Goal: Task Accomplishment & Management: Use online tool/utility

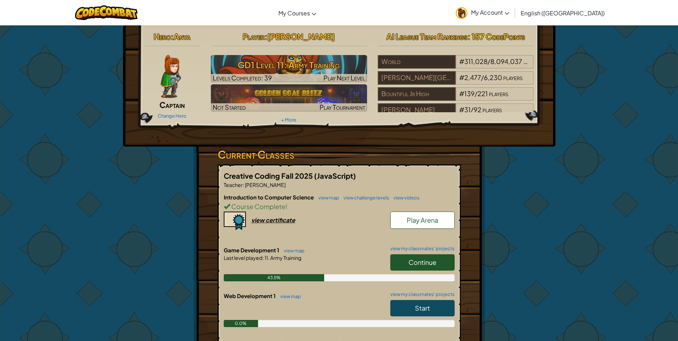
click at [407, 267] on link "Continue" at bounding box center [422, 262] width 64 height 16
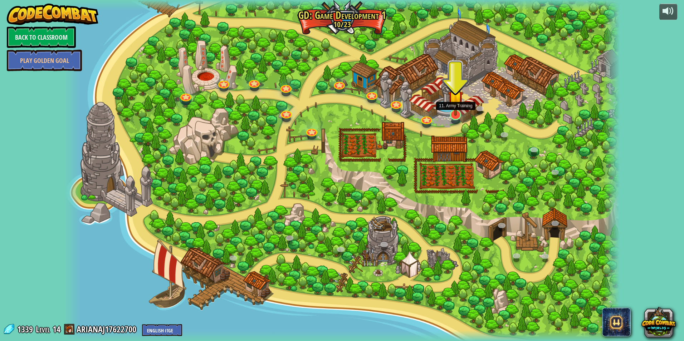
click at [454, 113] on img at bounding box center [455, 98] width 15 height 35
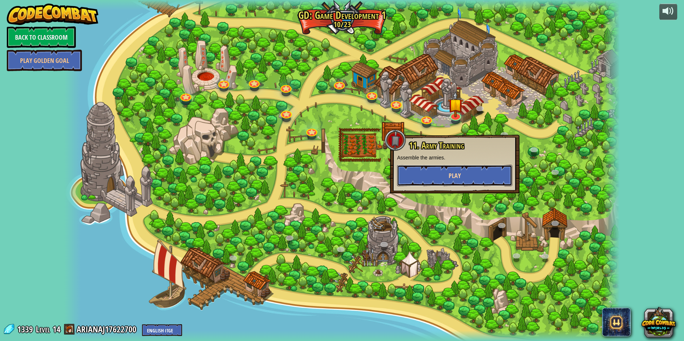
click at [447, 176] on button "Play" at bounding box center [454, 175] width 115 height 21
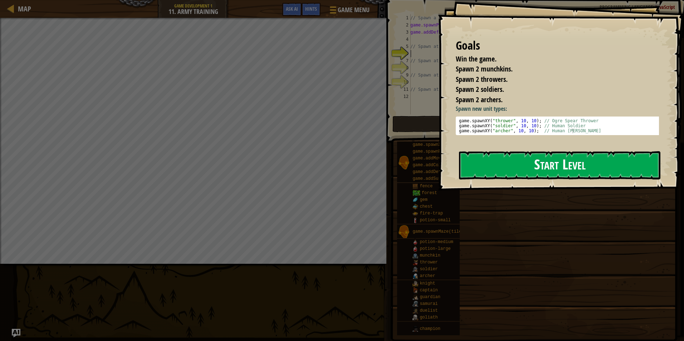
click at [527, 169] on button "Start Level" at bounding box center [559, 165] width 201 height 28
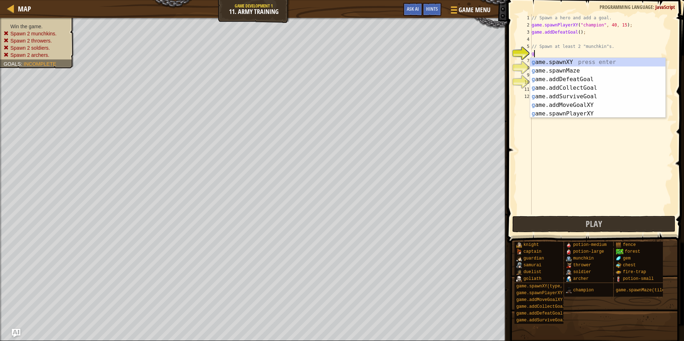
scroll to position [3, 0]
click at [549, 63] on div "g ame.spawnXY press enter g ame.spawnMaze press enter g ame.addDefeatGoal press…" at bounding box center [597, 96] width 135 height 77
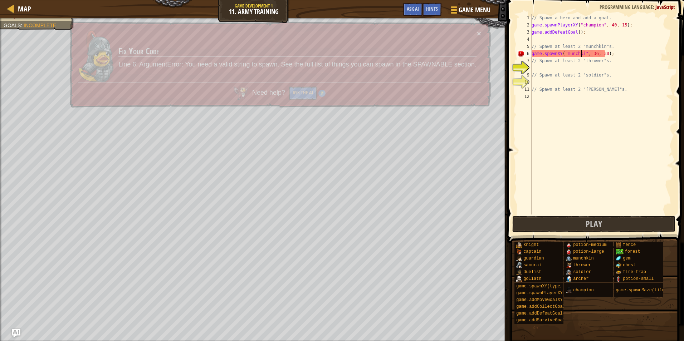
scroll to position [3, 5]
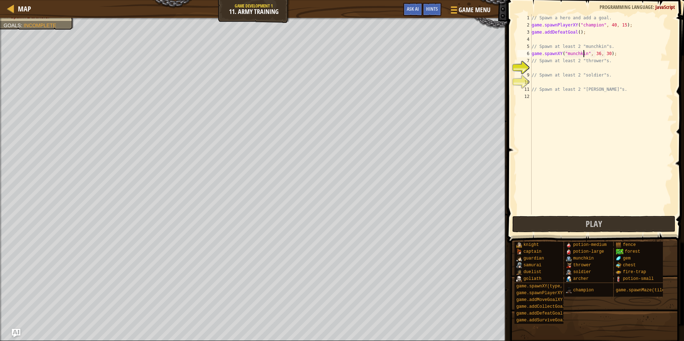
click at [636, 58] on div "// Spawn a hero and add a goal. game . spawnPlayerXY ( "champion" , 40 , 15 ) ;…" at bounding box center [601, 121] width 143 height 215
click at [628, 52] on div "// Spawn a hero and add a goal. game . spawnPlayerXY ( "champion" , 40 , 15 ) ;…" at bounding box center [601, 121] width 143 height 215
type textarea "game.spawnXY("munchkin", 36, 30);"
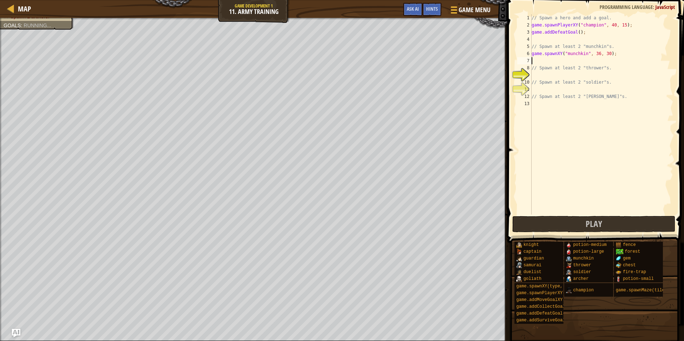
scroll to position [3, 0]
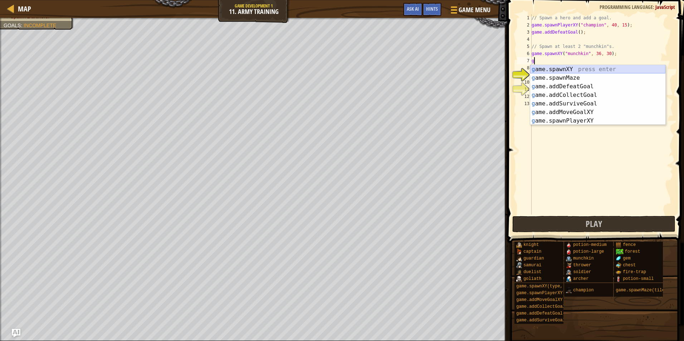
click at [565, 69] on div "g ame.spawnXY press enter g ame.spawnMaze press enter g ame.addDefeatGoal press…" at bounding box center [597, 103] width 135 height 77
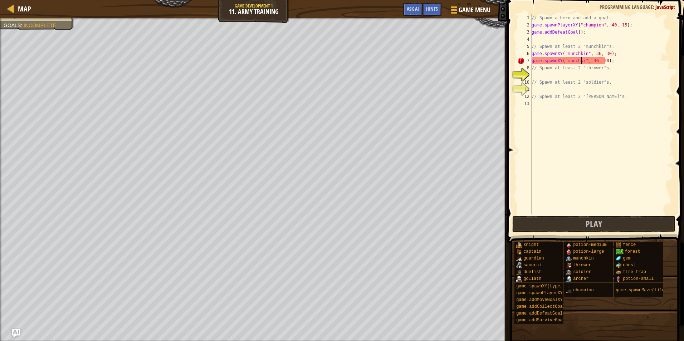
scroll to position [3, 5]
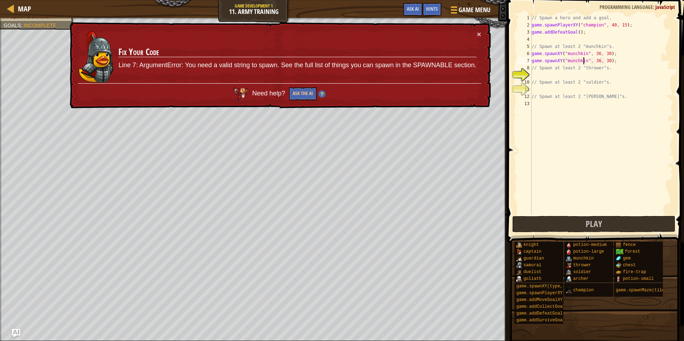
click at [589, 61] on div "// Spawn a hero and add a goal. game . spawnPlayerXY ( "champion" , 40 , 15 ) ;…" at bounding box center [601, 121] width 143 height 215
click at [581, 61] on div "// Spawn a hero and add a goal. game . spawnPlayerXY ( "champion" , 40 , 15 ) ;…" at bounding box center [601, 121] width 143 height 215
type textarea "game.spawnXY("munchkin", 36, 30);"
click at [481, 29] on div "× Fix Your Code Line 7: ArgumentError: You need a valid string to spawn. See th…" at bounding box center [279, 65] width 422 height 87
click at [479, 33] on button "×" at bounding box center [479, 34] width 4 height 8
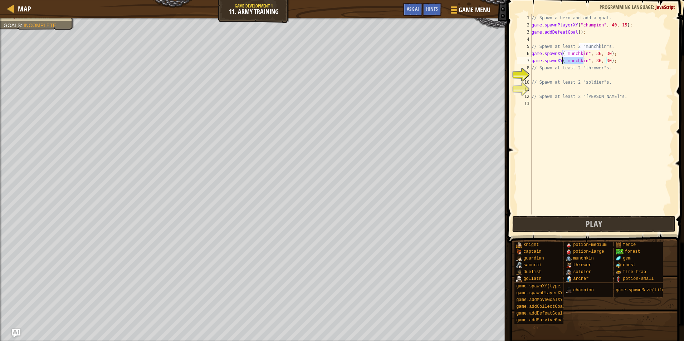
drag, startPoint x: 582, startPoint y: 63, endPoint x: 563, endPoint y: 64, distance: 19.3
click at [563, 64] on div "// Spawn a hero and add a goal. game . spawnPlayerXY ( "champion" , 40 , 15 ) ;…" at bounding box center [601, 121] width 143 height 215
drag, startPoint x: 532, startPoint y: 62, endPoint x: 609, endPoint y: 61, distance: 77.2
click at [609, 61] on div "// Spawn a hero and add a goal. game . spawnPlayerXY ( "champion" , 40 , 15 ) ;…" at bounding box center [601, 121] width 143 height 215
click at [617, 57] on div "// Spawn a hero and add a goal. game . spawnPlayerXY ( "champion" , 40 , 15 ) ;…" at bounding box center [601, 114] width 143 height 200
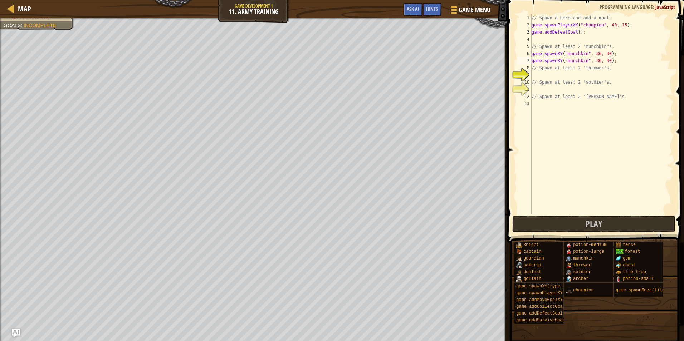
scroll to position [3, 0]
paste textarea "game.spawnXY("munchkin", 36, 30);"
type textarea "game.spawnXY("munchkin", 36, 30);"
paste textarea "game.spawnXY("munchkin", 36, 30);"
type textarea "game.spawnXY("munchkin", 36, 30);"
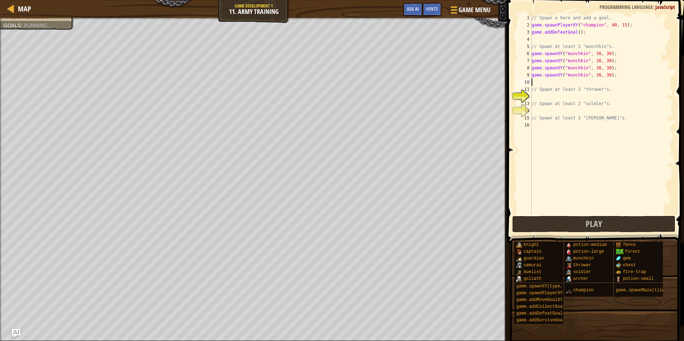
paste textarea "game.spawnXY("munchkin", 36, 30);"
type textarea "game.spawnXY("munchkin", 36, 30);"
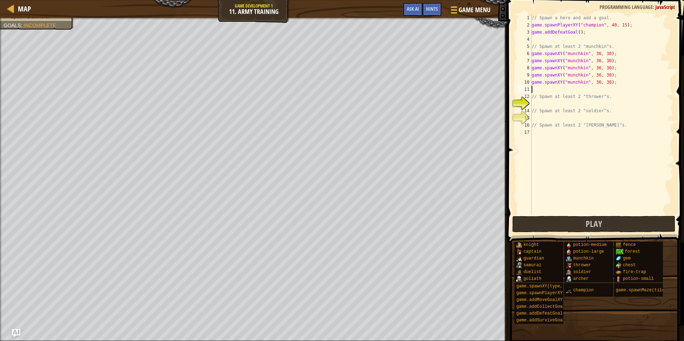
paste textarea "game.spawnXY("munchkin", 36, 30);"
type textarea "game.spawnXY("munchkin", 36, 30);"
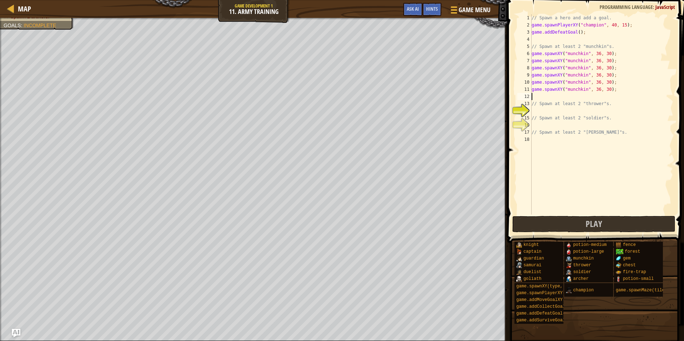
paste textarea "game.spawnXY("munchkin", 36, 30);"
type textarea "game.spawnXY("munchkin", 36, 30);"
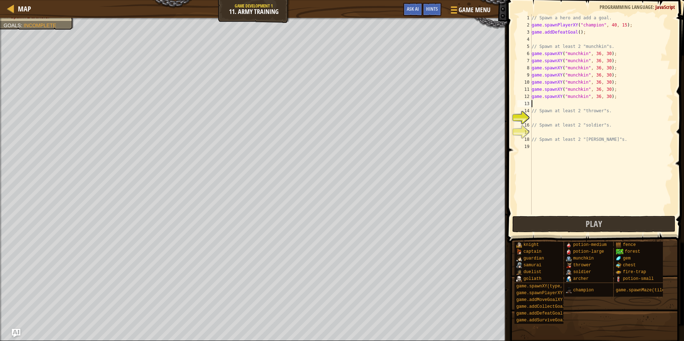
paste textarea "game.spawnXY("munchkin", 36, 30);"
type textarea "game.spawnXY("munchkin", 36, 30);"
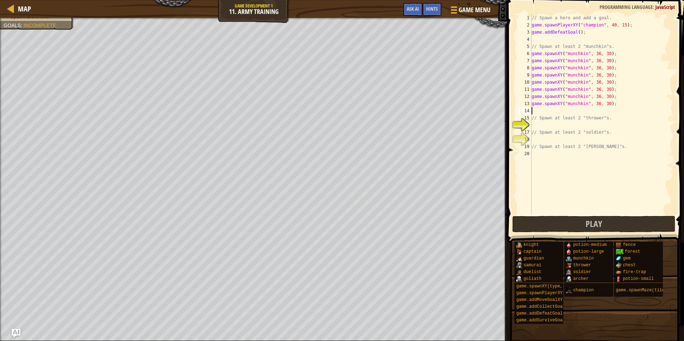
paste textarea "game.spawnXY("munchkin", 36, 30);"
type textarea "game.spawnXY("munchkin", 36, 30);"
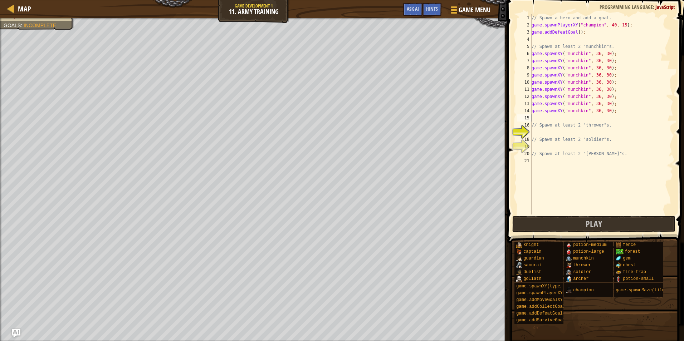
paste textarea "game.spawnXY("munchkin", 36, 30);"
type textarea "game.spawnXY("munchkin", 36, 30);"
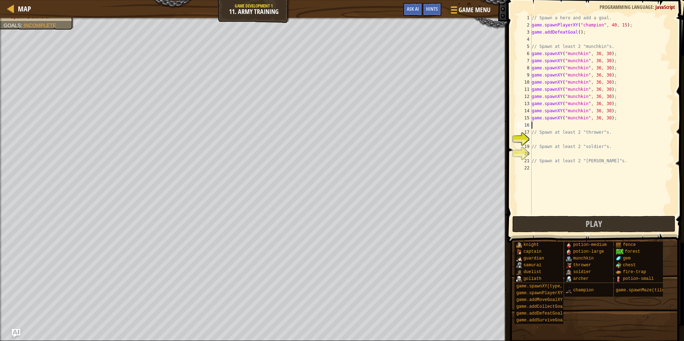
paste textarea "game.spawnXY("munchkin", 36, 30);"
type textarea "game.spawnXY("munchkin", 36, 30);"
paste textarea "game.spawnXY("munchkin", 36, 30);"
type textarea "game.spawnXY("munchkin", 36, 30);"
paste textarea "game.spawnXY("munchkin", 36, 30);"
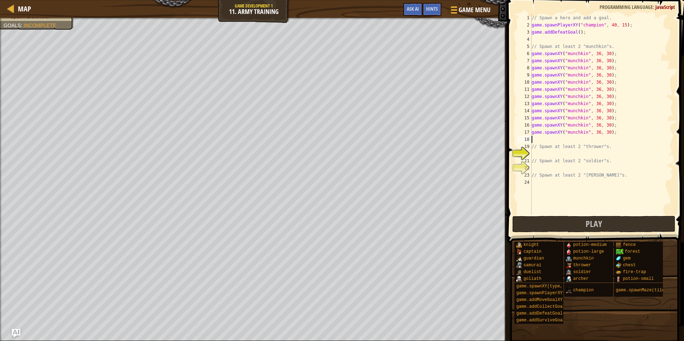
type textarea "game.spawnXY("munchkin", 36, 30);"
click at [541, 154] on div "// Spawn a hero and add a goal. game . spawnPlayerXY ( "champion" , 40 , 15 ) ;…" at bounding box center [601, 121] width 143 height 215
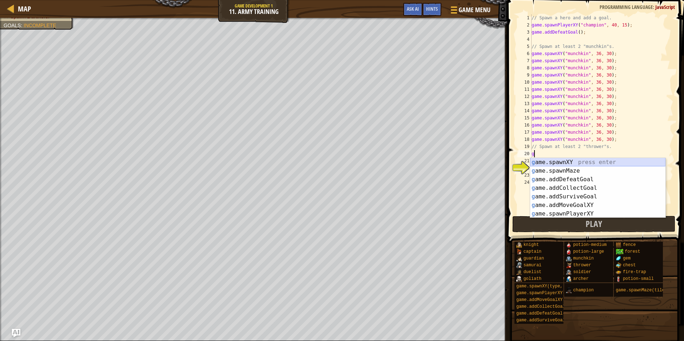
click at [567, 162] on div "g ame.spawnXY press enter g ame.spawnMaze press enter g ame.addDefeatGoal press…" at bounding box center [597, 196] width 135 height 77
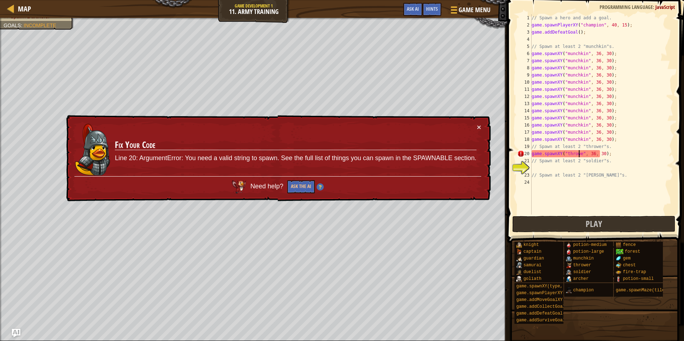
scroll to position [3, 4]
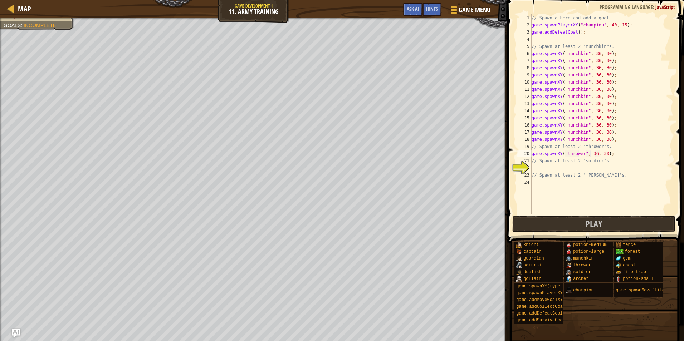
click at [590, 155] on div "// Spawn a hero and add a goal. game . spawnPlayerXY ( "champion" , 40 , 15 ) ;…" at bounding box center [601, 121] width 143 height 215
type textarea "game.spawnXY("thrower", 30, 30);"
click at [617, 157] on div "// Spawn a hero and add a goal. game . spawnPlayerXY ( "champion" , 40 , 15 ) ;…" at bounding box center [601, 121] width 143 height 215
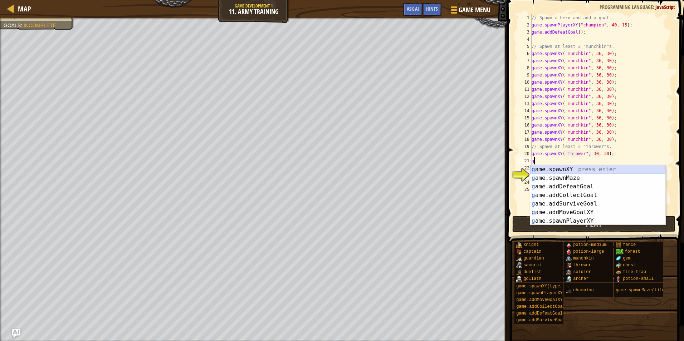
click at [555, 169] on div "g ame.spawnXY press enter g ame.spawnMaze press enter g ame.addDefeatGoal press…" at bounding box center [597, 203] width 135 height 77
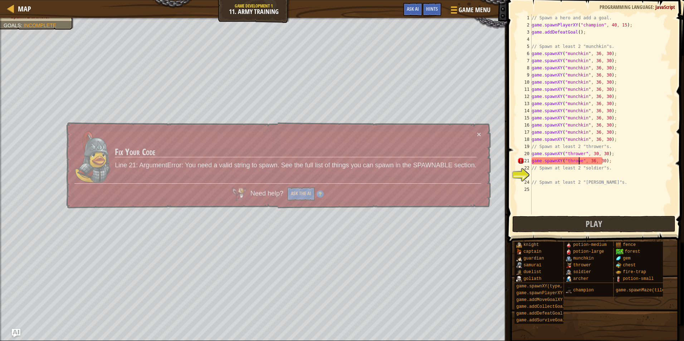
scroll to position [3, 4]
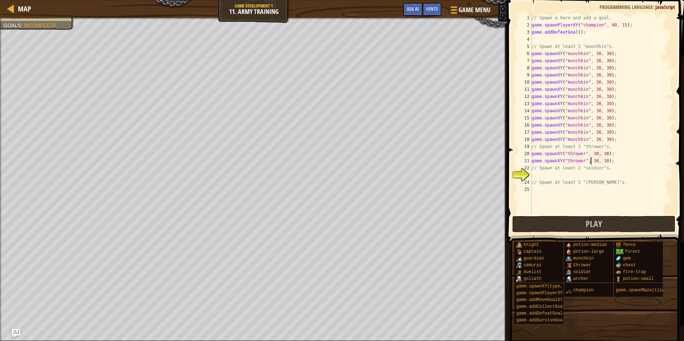
click at [591, 162] on div "// Spawn a hero and add a goal. game . spawnPlayerXY ( "champion" , 40 , 15 ) ;…" at bounding box center [601, 121] width 143 height 215
type textarea "game.spawnXY("thrower", 27, 30);"
click at [550, 176] on div "// Spawn a hero and add a goal. game . spawnPlayerXY ( "champion" , 40 , 15 ) ;…" at bounding box center [601, 121] width 143 height 215
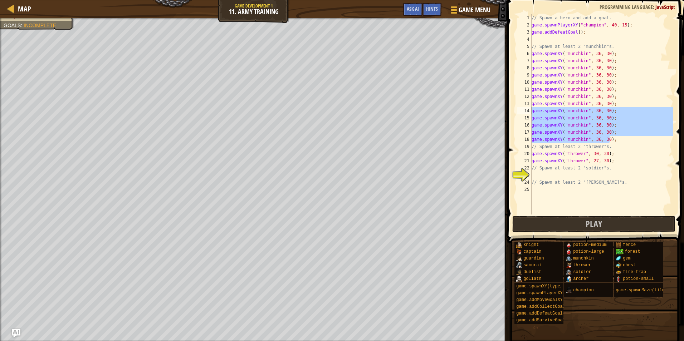
drag, startPoint x: 603, startPoint y: 140, endPoint x: 531, endPoint y: 110, distance: 77.8
click at [531, 110] on div "// Spawn a hero and add a goal. game . spawnPlayerXY ( "champion" , 40 , 15 ) ;…" at bounding box center [601, 121] width 143 height 215
type textarea "game.spawnXY("munchkin", 36, 30); game.spawnXY("munchkin", 36, 30);"
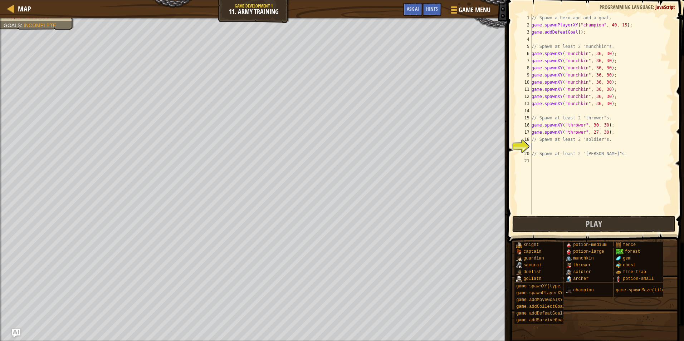
click at [561, 148] on div "// Spawn a hero and add a goal. game . spawnPlayerXY ( "champion" , 40 , 15 ) ;…" at bounding box center [601, 121] width 143 height 215
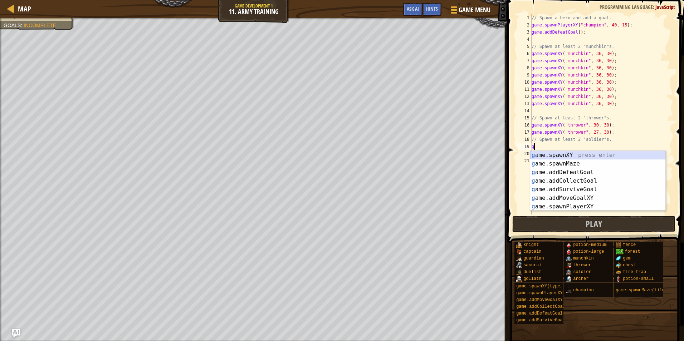
click at [556, 154] on div "g ame.spawnXY press enter g ame.spawnMaze press enter g ame.addDefeatGoal press…" at bounding box center [597, 189] width 135 height 77
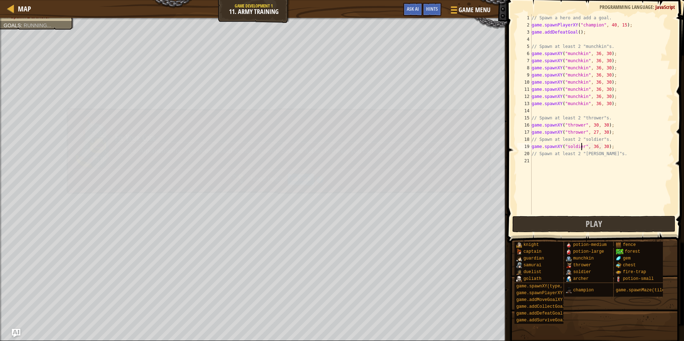
scroll to position [3, 4]
click at [601, 146] on div "// Spawn a hero and add a goal. game . spawnPlayerXY ( "champion" , 40 , 15 ) ;…" at bounding box center [601, 121] width 143 height 215
click at [616, 146] on div "// Spawn a hero and add a goal. game . spawnPlayerXY ( "champion" , 40 , 15 ) ;…" at bounding box center [601, 121] width 143 height 215
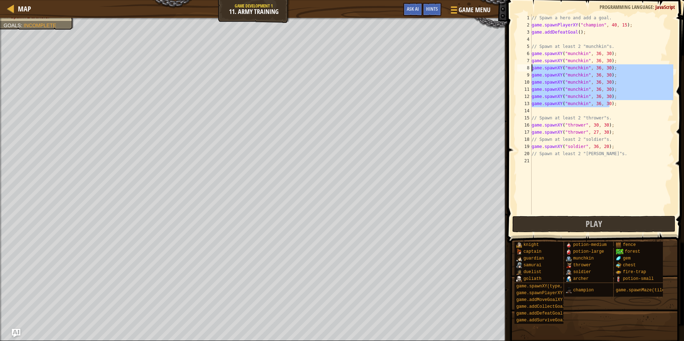
drag, startPoint x: 611, startPoint y: 107, endPoint x: 525, endPoint y: 67, distance: 95.5
click at [525, 67] on div "game.spawnXY("soldier", 36, 20); 1 2 3 4 5 6 7 8 9 10 11 12 13 14 15 16 17 18 1…" at bounding box center [594, 114] width 157 height 200
type textarea "game.spawnXY("munchkin", 36, 30); game.spawnXY("munchkin", 36, 30);"
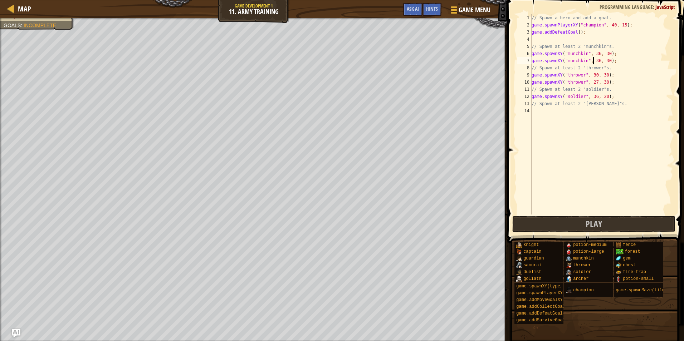
click at [592, 60] on div "// Spawn a hero and add a goal. game . spawnPlayerXY ( "champion" , 40 , 15 ) ;…" at bounding box center [601, 121] width 143 height 215
click at [618, 96] on div "// Spawn a hero and add a goal. game . spawnPlayerXY ( "champion" , 40 , 15 ) ;…" at bounding box center [601, 121] width 143 height 215
type textarea "game.spawnXY("soldier", 36, 20);"
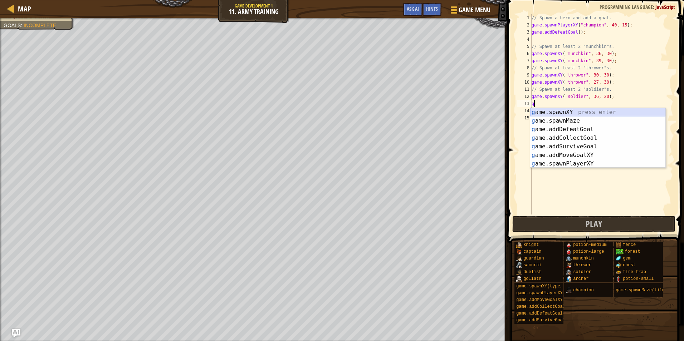
click at [564, 110] on div "g ame.spawnXY press enter g ame.spawnMaze press enter g ame.addDefeatGoal press…" at bounding box center [597, 146] width 135 height 77
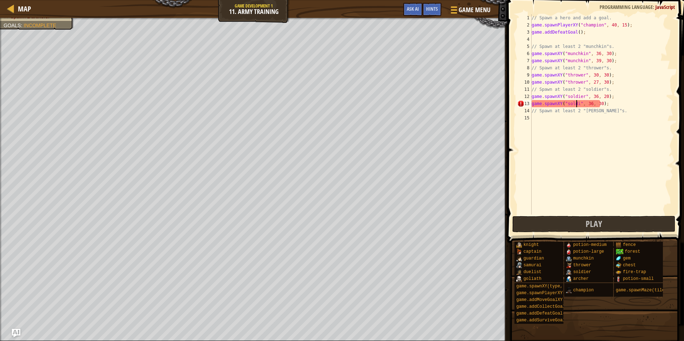
scroll to position [3, 4]
click at [599, 104] on div "// Spawn a hero and add a goal. game . spawnPlayerXY ( "champion" , 40 , 15 ) ;…" at bounding box center [601, 121] width 143 height 215
click at [592, 103] on div "// Spawn a hero and add a goal. game . spawnPlayerXY ( "champion" , 40 , 15 ) ;…" at bounding box center [601, 121] width 143 height 215
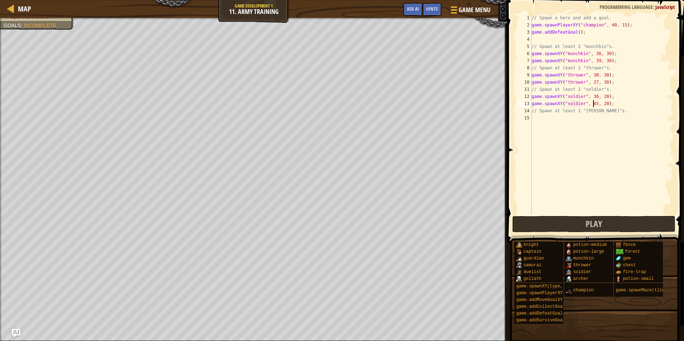
type textarea "game.spawnXY("soldier", 44, 20);"
click at [617, 115] on div "// Spawn a hero and add a goal. game . spawnPlayerXY ( "champion" , 40 , 15 ) ;…" at bounding box center [601, 121] width 143 height 215
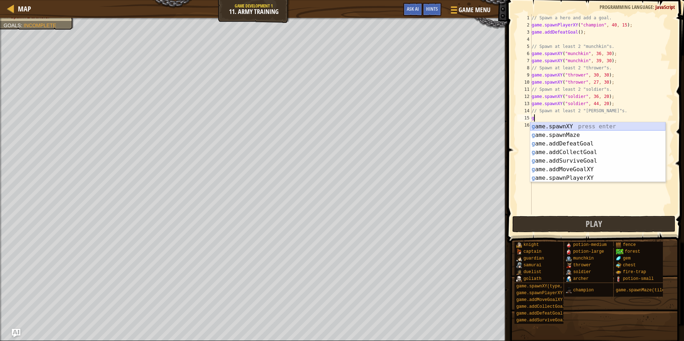
click at [552, 128] on div "g ame.spawnXY press enter g ame.spawnMaze press enter g ame.addDefeatGoal press…" at bounding box center [597, 160] width 135 height 77
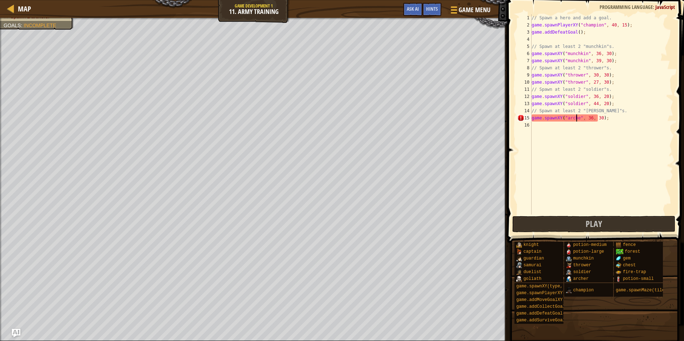
scroll to position [3, 4]
click at [587, 116] on div "// Spawn a hero and add a goal. game . spawnPlayerXY ( "champion" , 40 , 15 ) ;…" at bounding box center [601, 121] width 143 height 215
drag, startPoint x: 599, startPoint y: 120, endPoint x: 597, endPoint y: 124, distance: 5.0
click at [599, 120] on div "// Spawn a hero and add a goal. game . spawnPlayerXY ( "champion" , 40 , 15 ) ;…" at bounding box center [601, 121] width 143 height 215
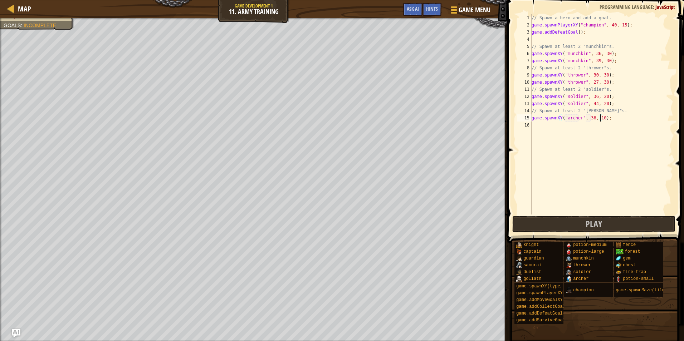
click at [587, 115] on div "// Spawn a hero and add a goal. game . spawnPlayerXY ( "champion" , 40 , 15 ) ;…" at bounding box center [601, 121] width 143 height 215
click at [595, 115] on div "// Spawn a hero and add a goal. game . spawnPlayerXY ( "champion" , 40 , 15 ) ;…" at bounding box center [601, 121] width 143 height 215
type textarea "game.spawnXY("[PERSON_NAME]",27, 13);"
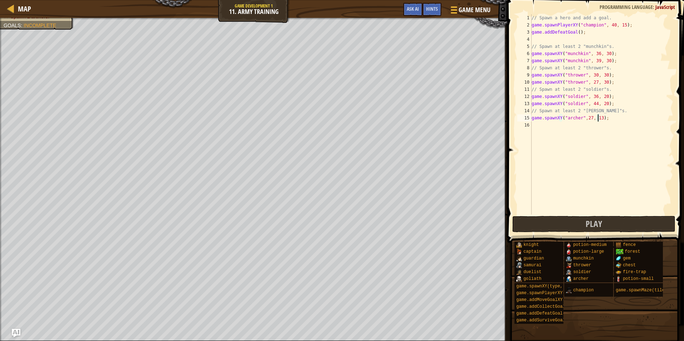
drag, startPoint x: 524, startPoint y: 126, endPoint x: 537, endPoint y: 126, distance: 12.9
click at [525, 126] on div "16" at bounding box center [524, 125] width 14 height 7
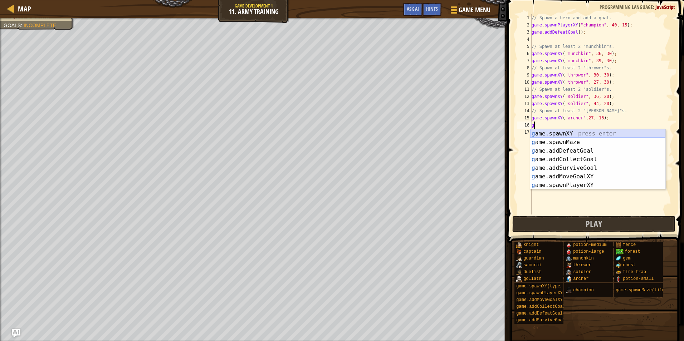
click at [555, 136] on div "g ame.spawnXY press enter g ame.spawnMaze press enter g ame.addDefeatGoal press…" at bounding box center [597, 167] width 135 height 77
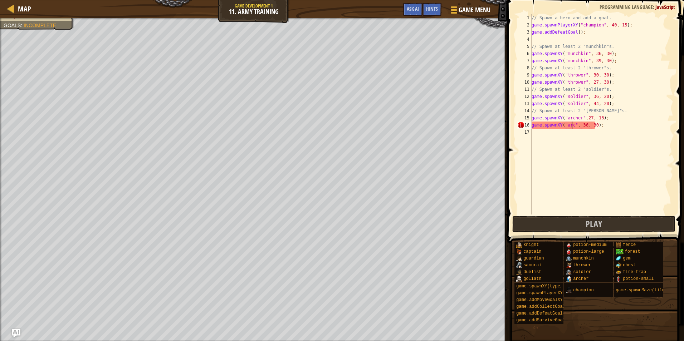
scroll to position [3, 4]
type textarea "game.spawnXY("[PERSON_NAME]", 36, 30);"
click at [571, 222] on button "Play" at bounding box center [593, 224] width 163 height 16
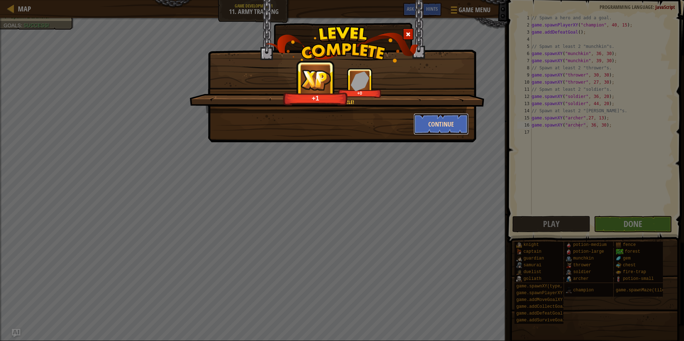
click at [431, 125] on button "Continue" at bounding box center [440, 123] width 55 height 21
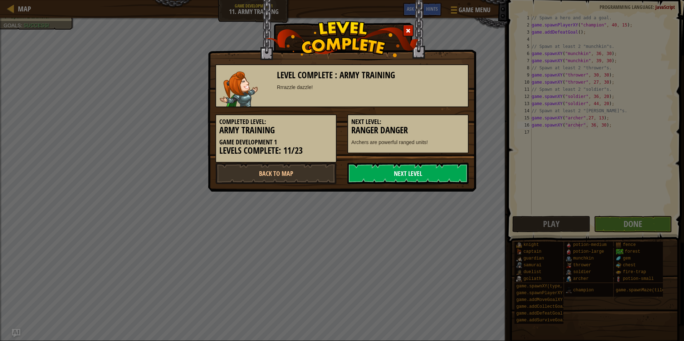
click at [397, 171] on link "Next Level" at bounding box center [407, 173] width 121 height 21
